Goal: Navigation & Orientation: Understand site structure

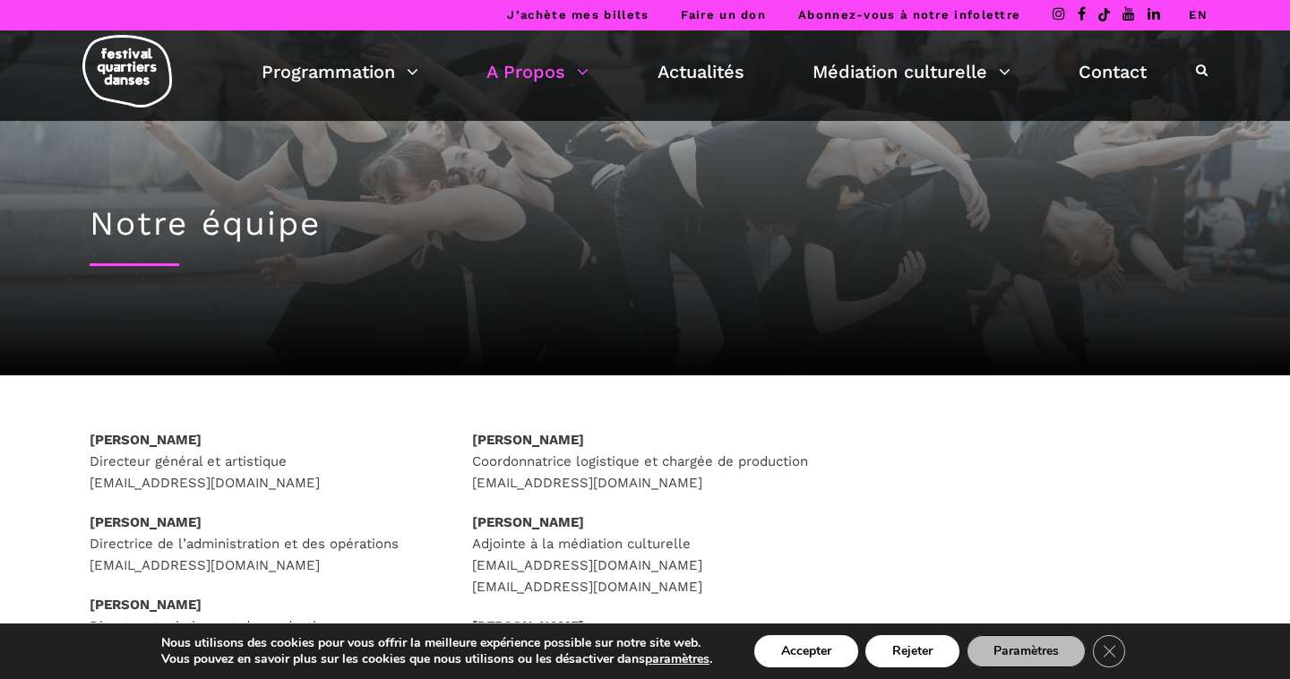
drag, startPoint x: 77, startPoint y: 439, endPoint x: 235, endPoint y: 442, distance: 157.7
click at [235, 443] on div "Rafik Hubert Sabbagh Directeur général et artistique direction@quartiersdanses.…" at bounding box center [263, 607] width 383 height 357
click at [668, 395] on div "Rafik Hubert Sabbagh Directeur général et artistique direction@quartiersdanses.…" at bounding box center [645, 645] width 1290 height 541
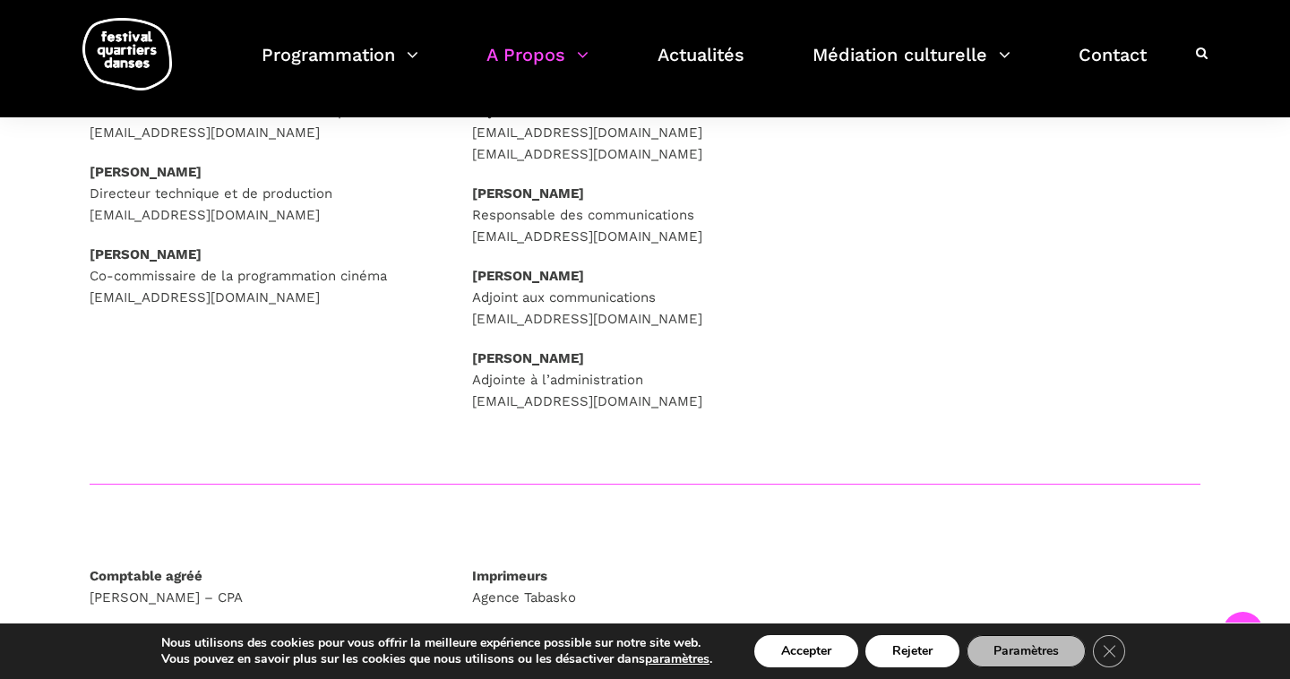
scroll to position [456, 0]
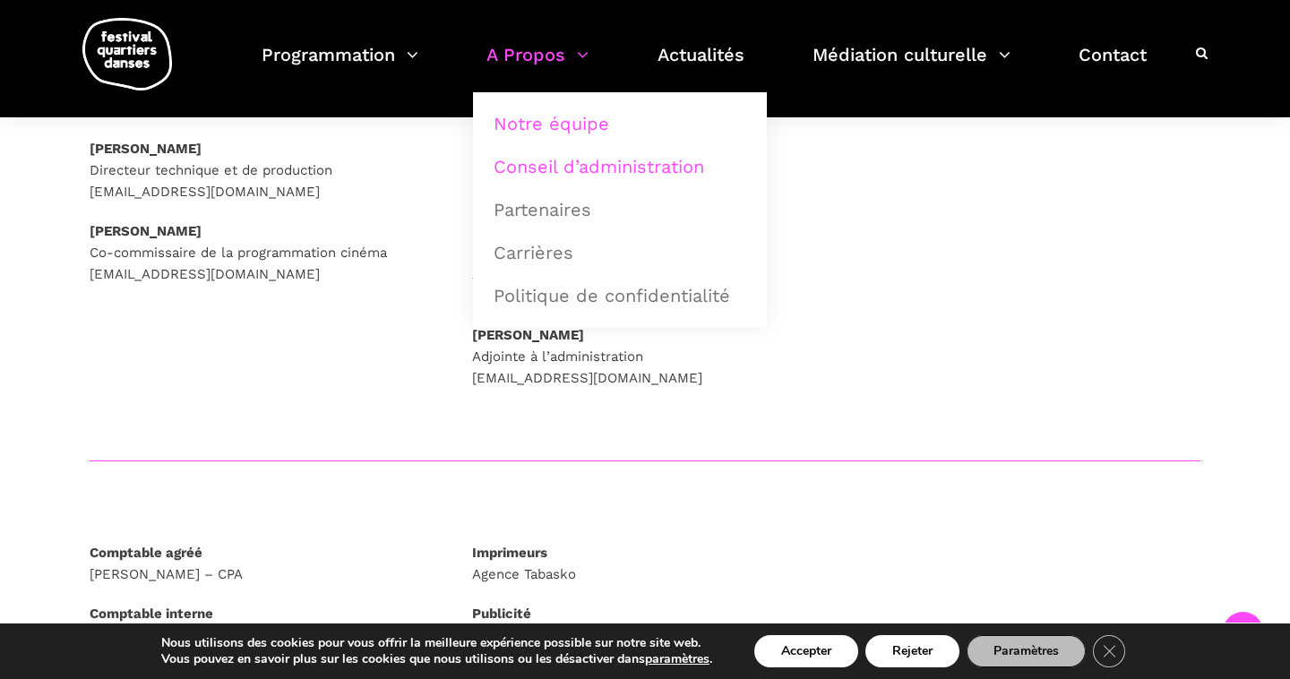
click at [590, 162] on link "Conseil d’administration" at bounding box center [620, 166] width 274 height 41
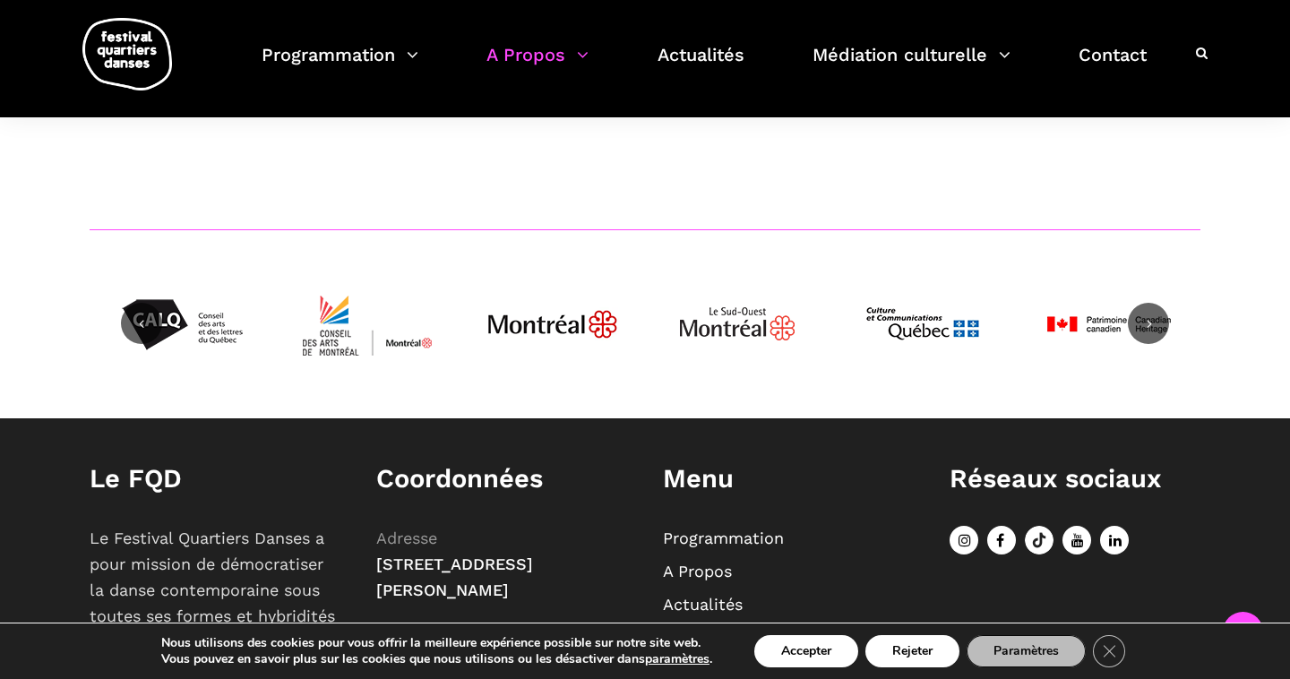
scroll to position [2406, 0]
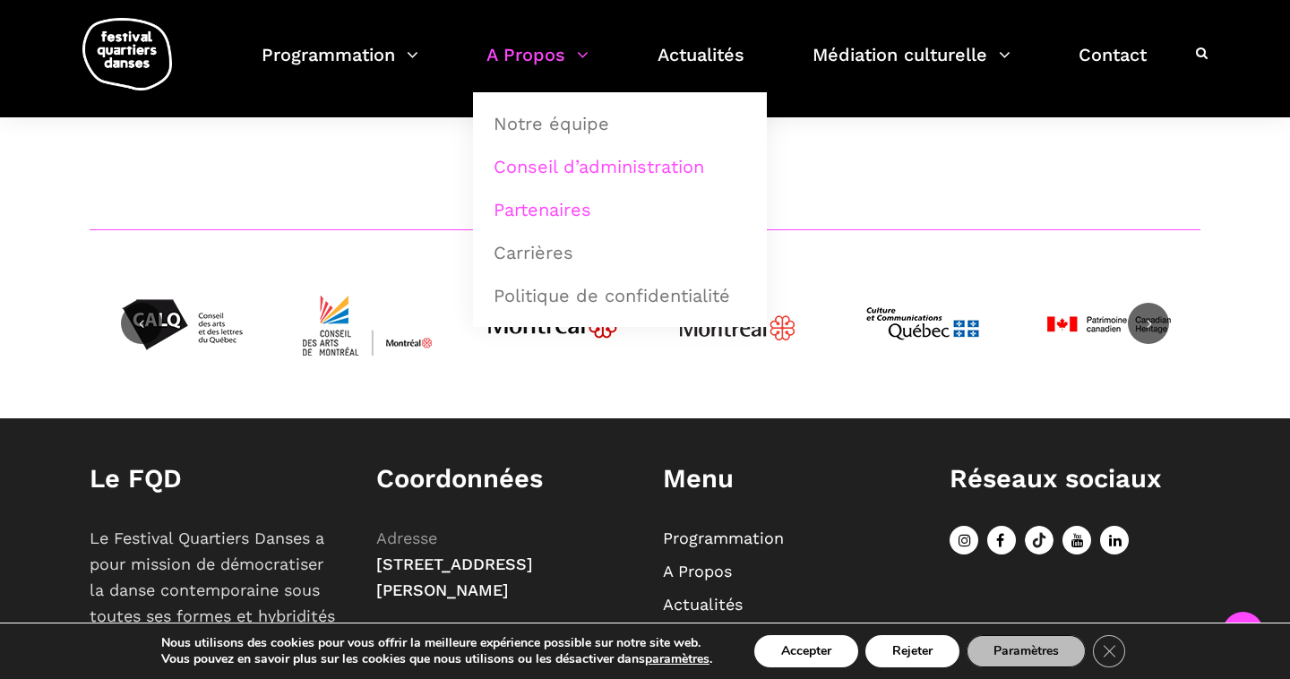
click at [553, 212] on link "Partenaires" at bounding box center [620, 209] width 274 height 41
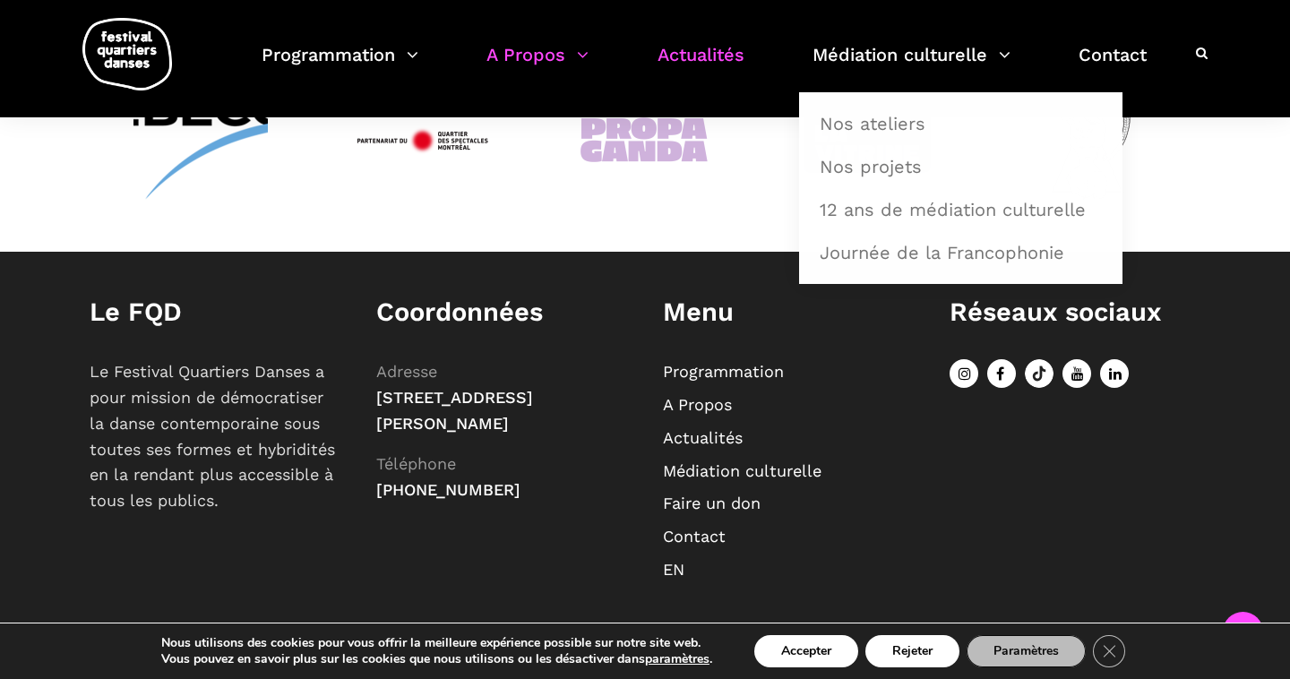
scroll to position [6484, 0]
click at [905, 130] on link "Nos ateliers" at bounding box center [961, 123] width 304 height 41
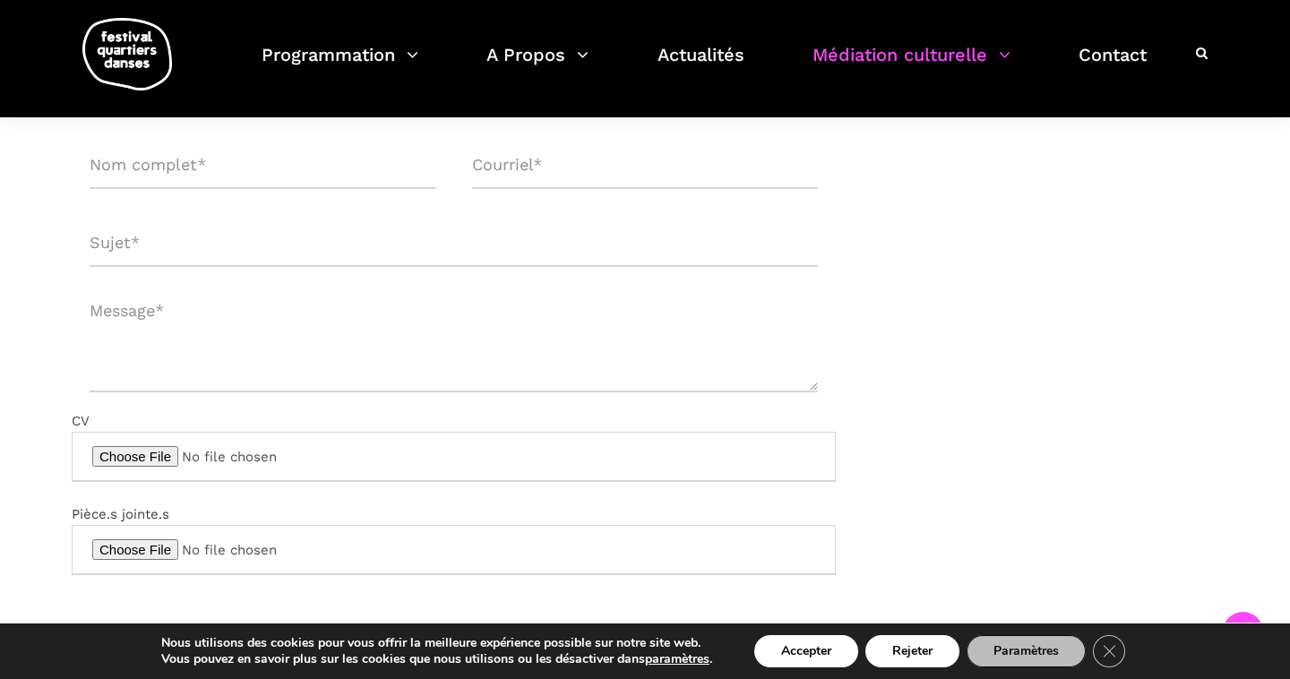
scroll to position [939, 0]
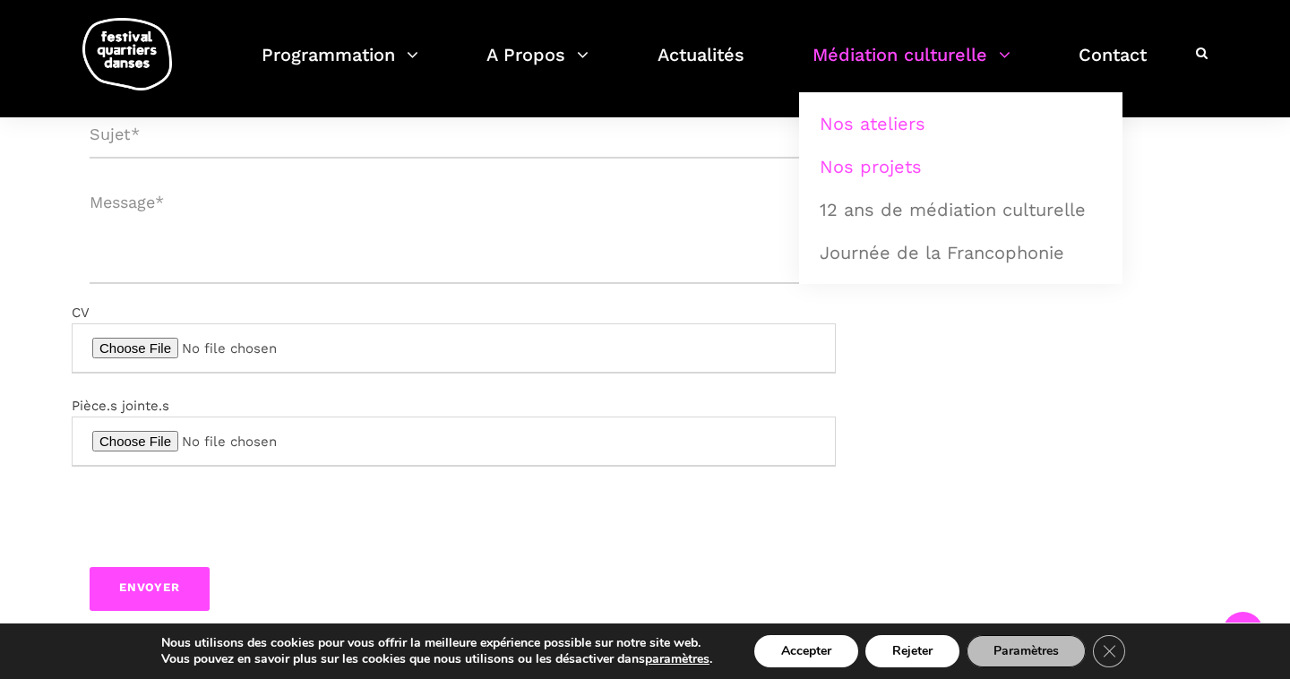
click at [930, 171] on link "Nos projets" at bounding box center [961, 166] width 304 height 41
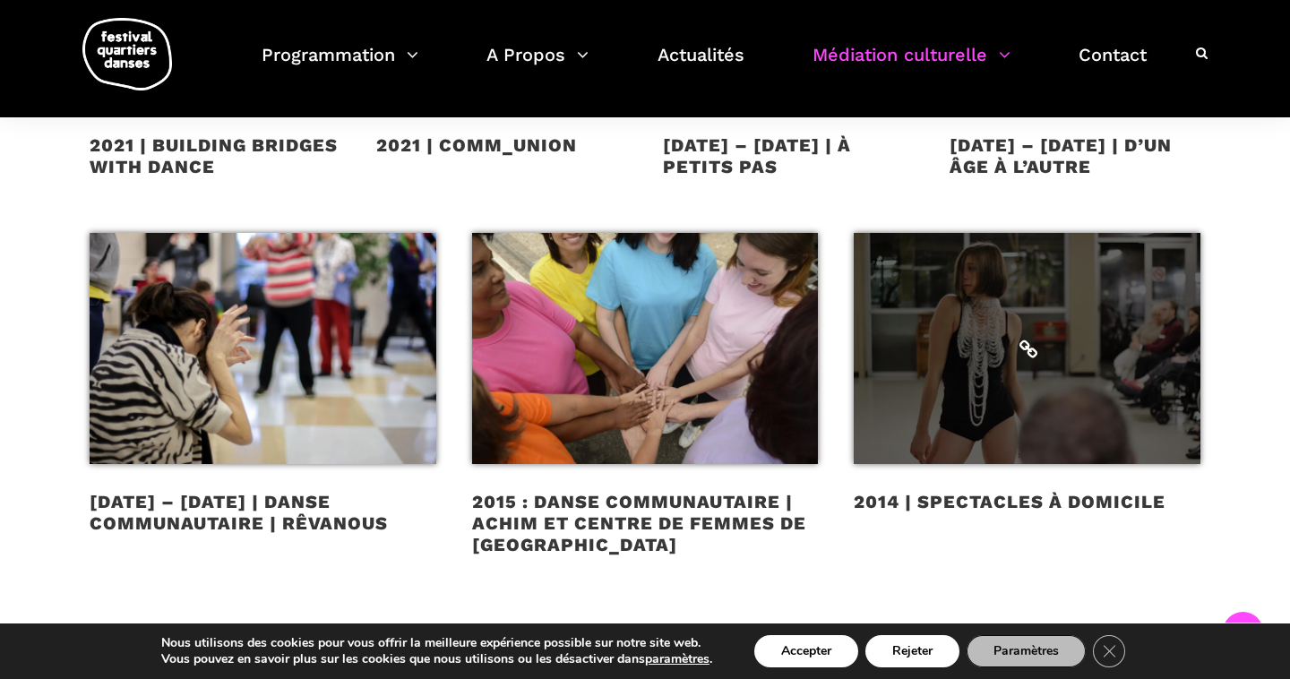
scroll to position [1693, 0]
